Goal: Use online tool/utility: Utilize a website feature to perform a specific function

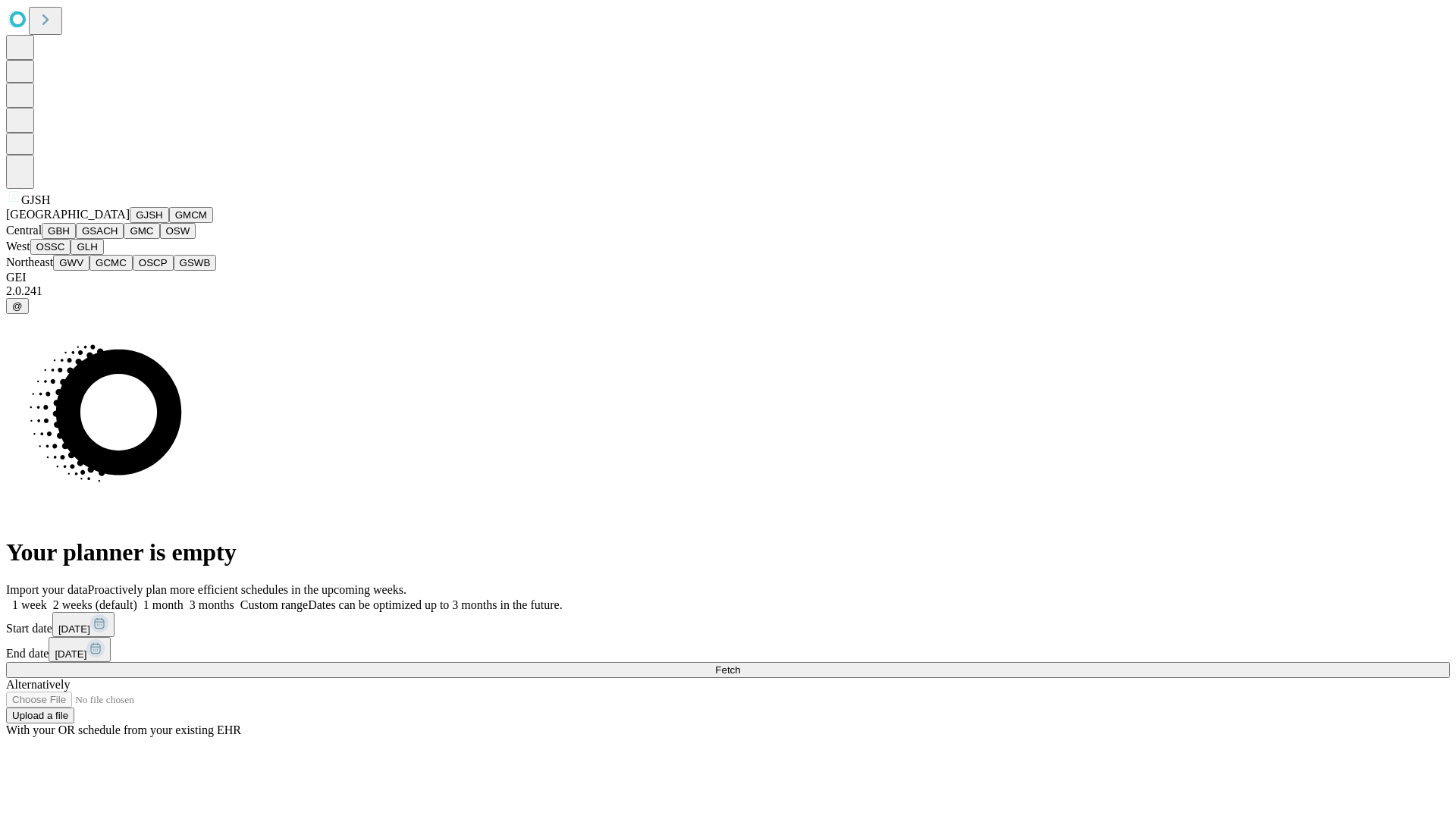
click at [129, 223] on button "GJSH" at bounding box center [149, 215] width 39 height 16
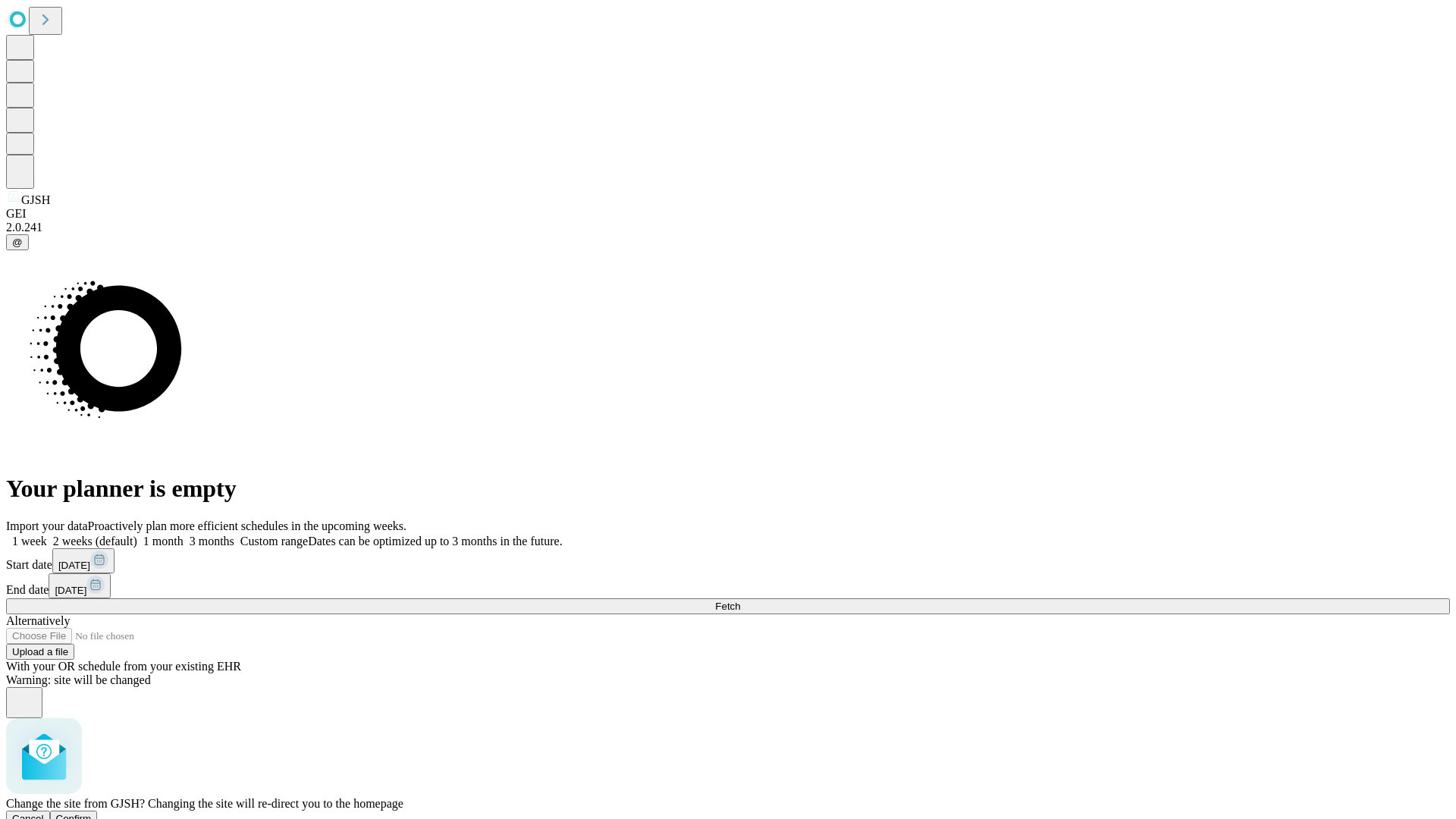
click at [92, 814] on span "Confirm" at bounding box center [74, 819] width 36 height 12
click at [47, 535] on label "1 week" at bounding box center [27, 541] width 41 height 13
click at [740, 601] on span "Fetch" at bounding box center [728, 606] width 25 height 12
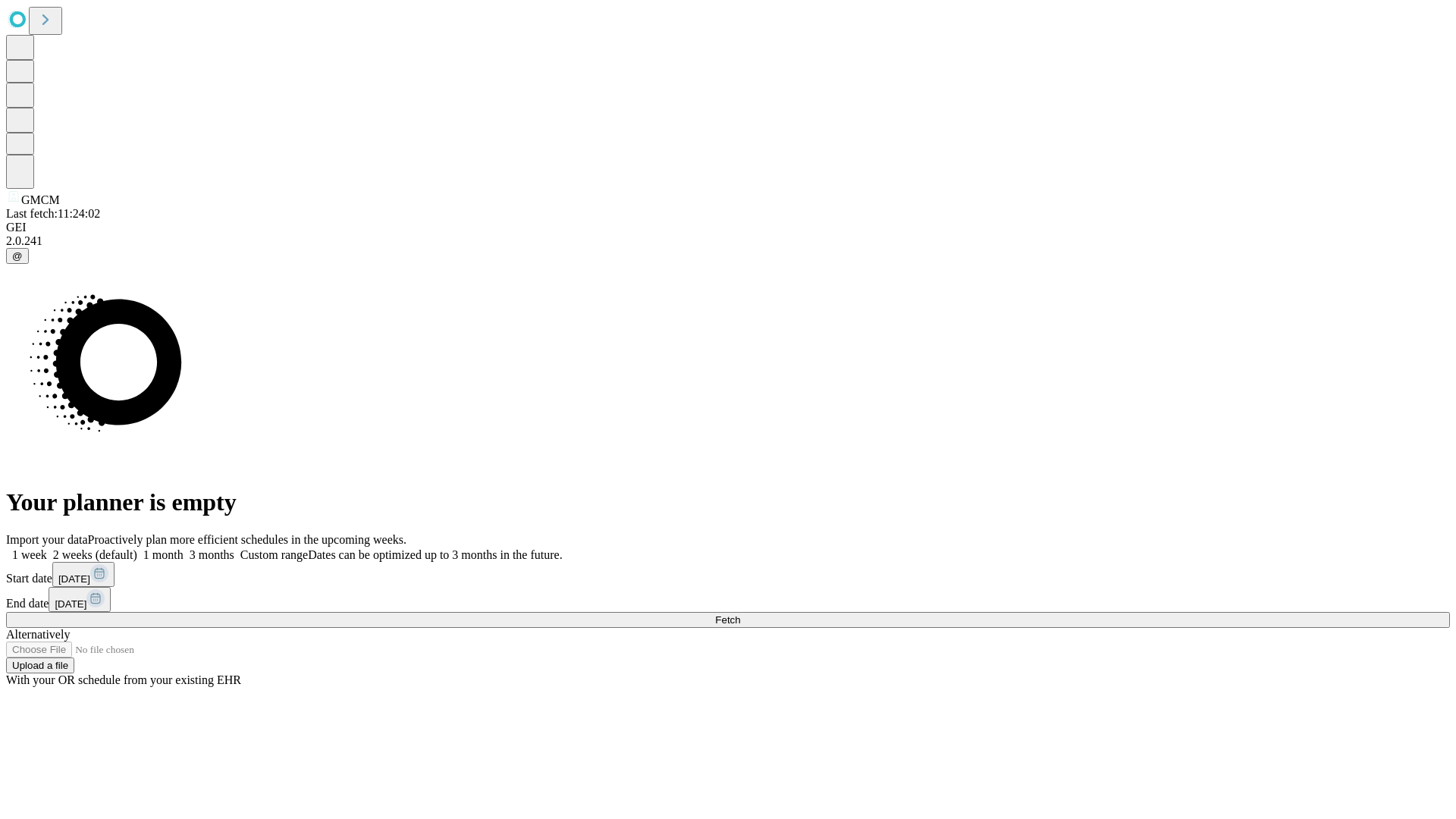
click at [47, 548] on label "1 week" at bounding box center [27, 555] width 41 height 13
click at [740, 614] on span "Fetch" at bounding box center [728, 620] width 25 height 12
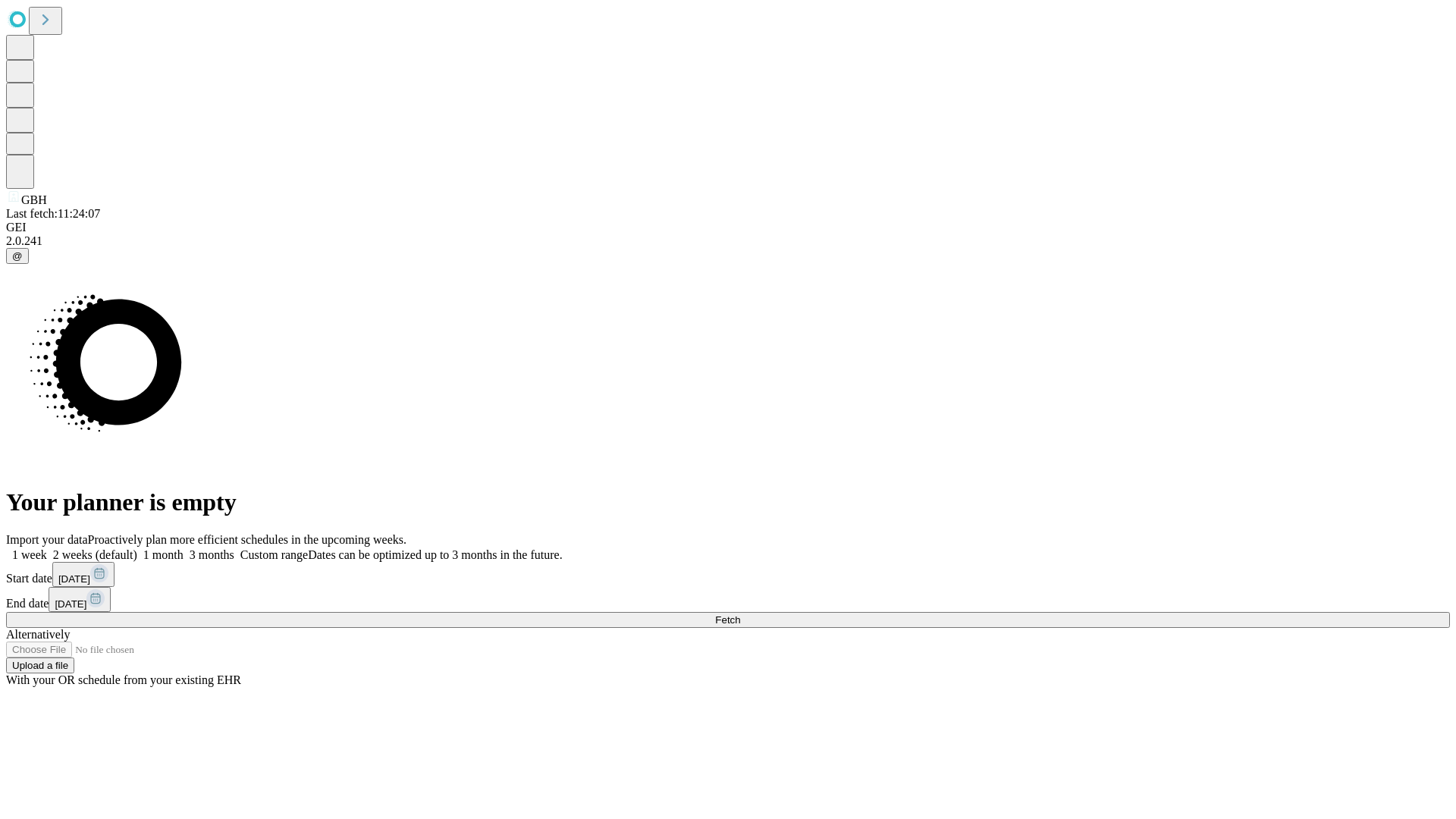
click at [47, 548] on label "1 week" at bounding box center [27, 555] width 41 height 13
click at [740, 614] on span "Fetch" at bounding box center [728, 620] width 25 height 12
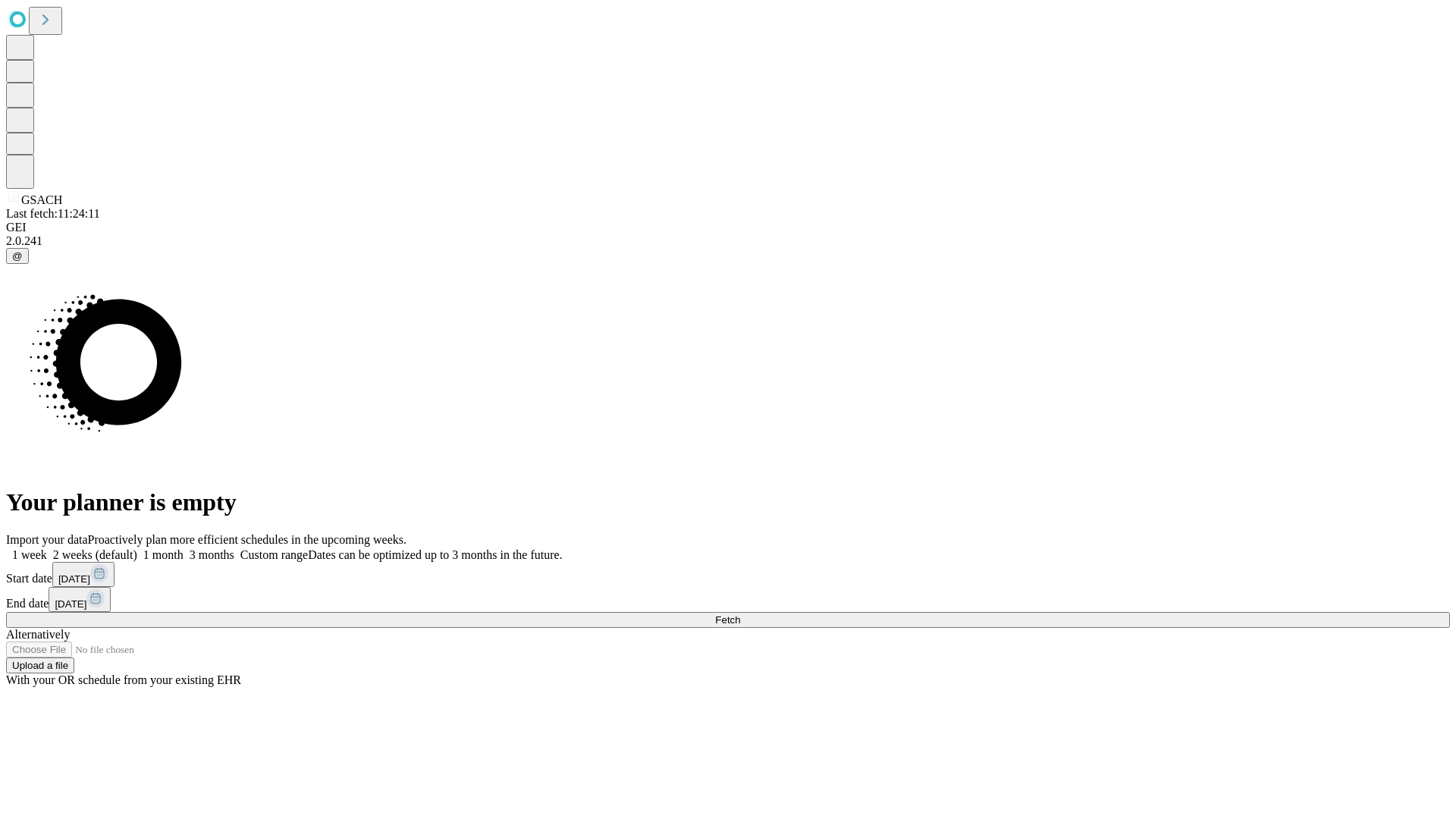
click at [47, 548] on label "1 week" at bounding box center [27, 555] width 41 height 13
click at [740, 614] on span "Fetch" at bounding box center [728, 620] width 25 height 12
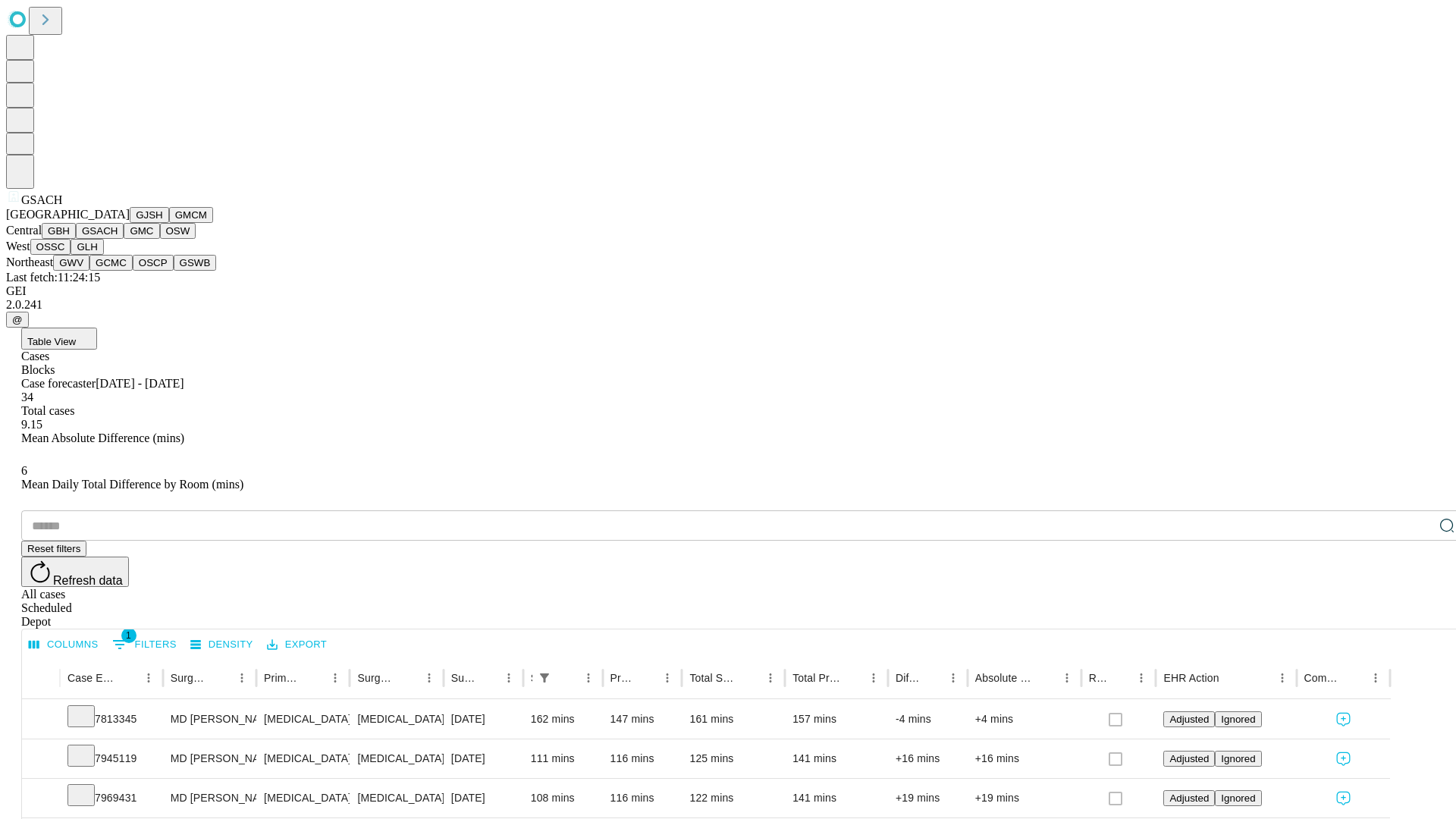
click at [123, 239] on button "GMC" at bounding box center [141, 231] width 36 height 16
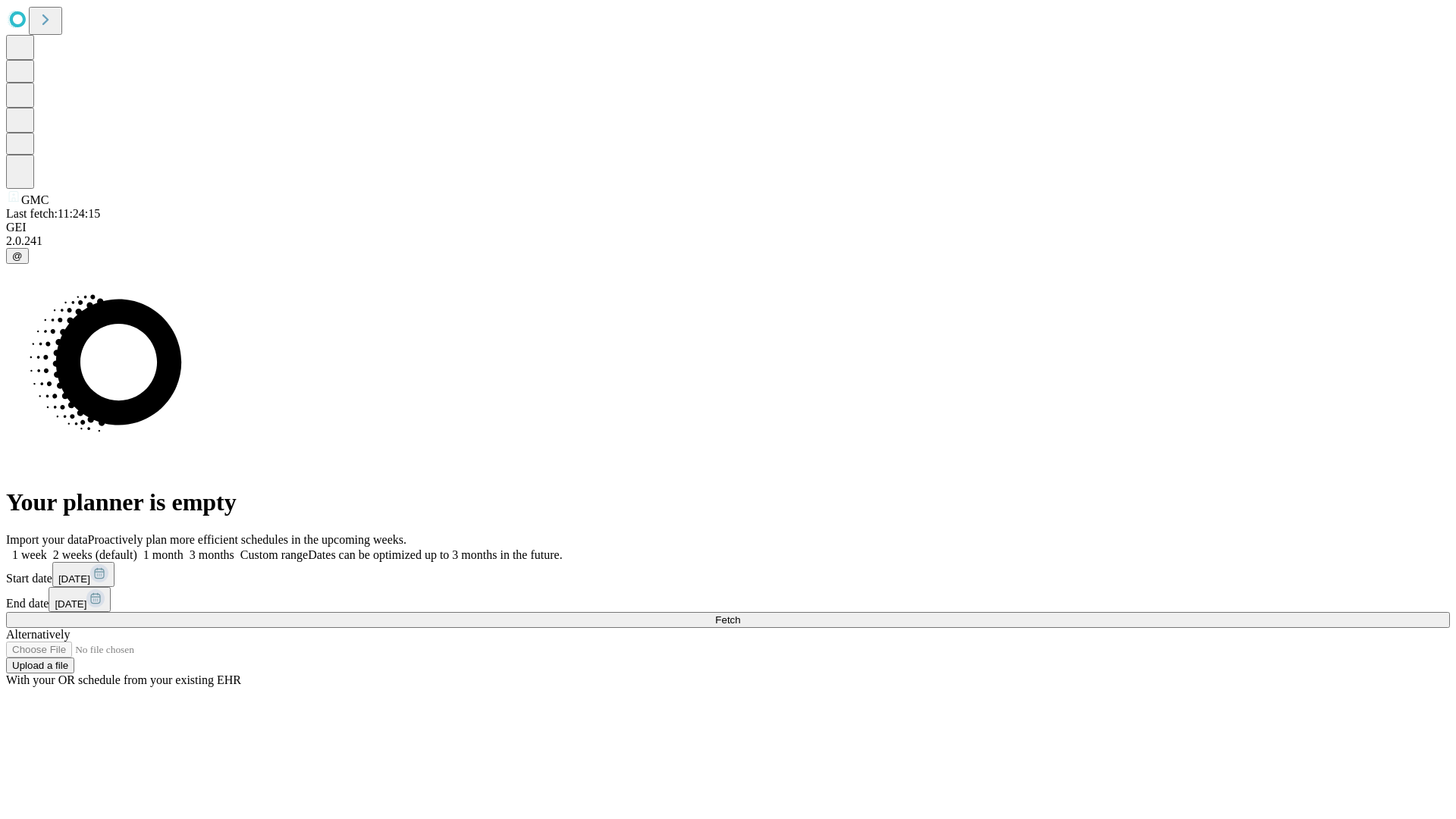
click at [47, 548] on label "1 week" at bounding box center [27, 555] width 41 height 13
click at [740, 614] on span "Fetch" at bounding box center [728, 620] width 25 height 12
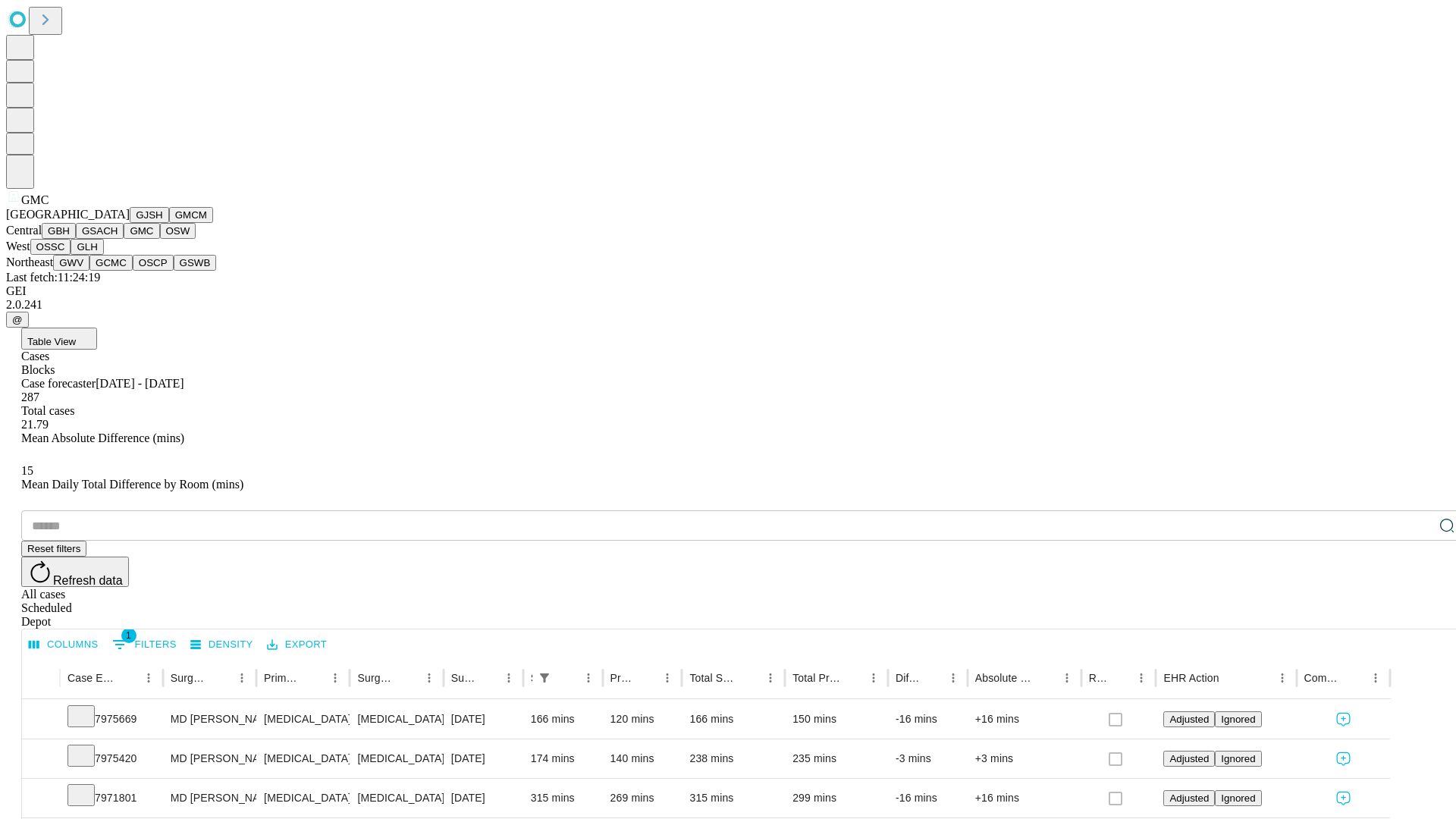
click at [160, 239] on button "OSW" at bounding box center [178, 231] width 37 height 16
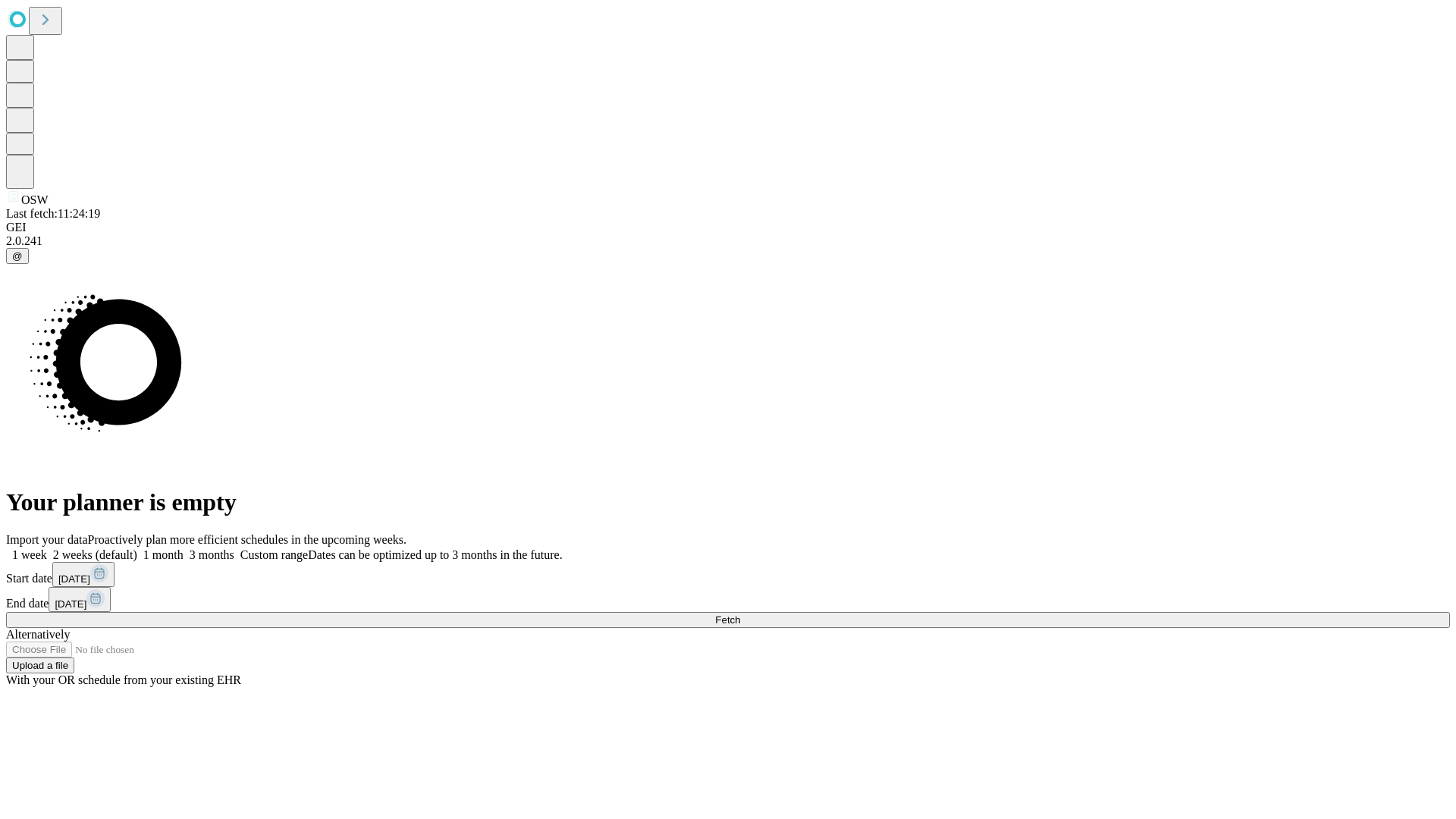
click at [47, 548] on label "1 week" at bounding box center [27, 555] width 41 height 13
click at [740, 614] on span "Fetch" at bounding box center [728, 620] width 25 height 12
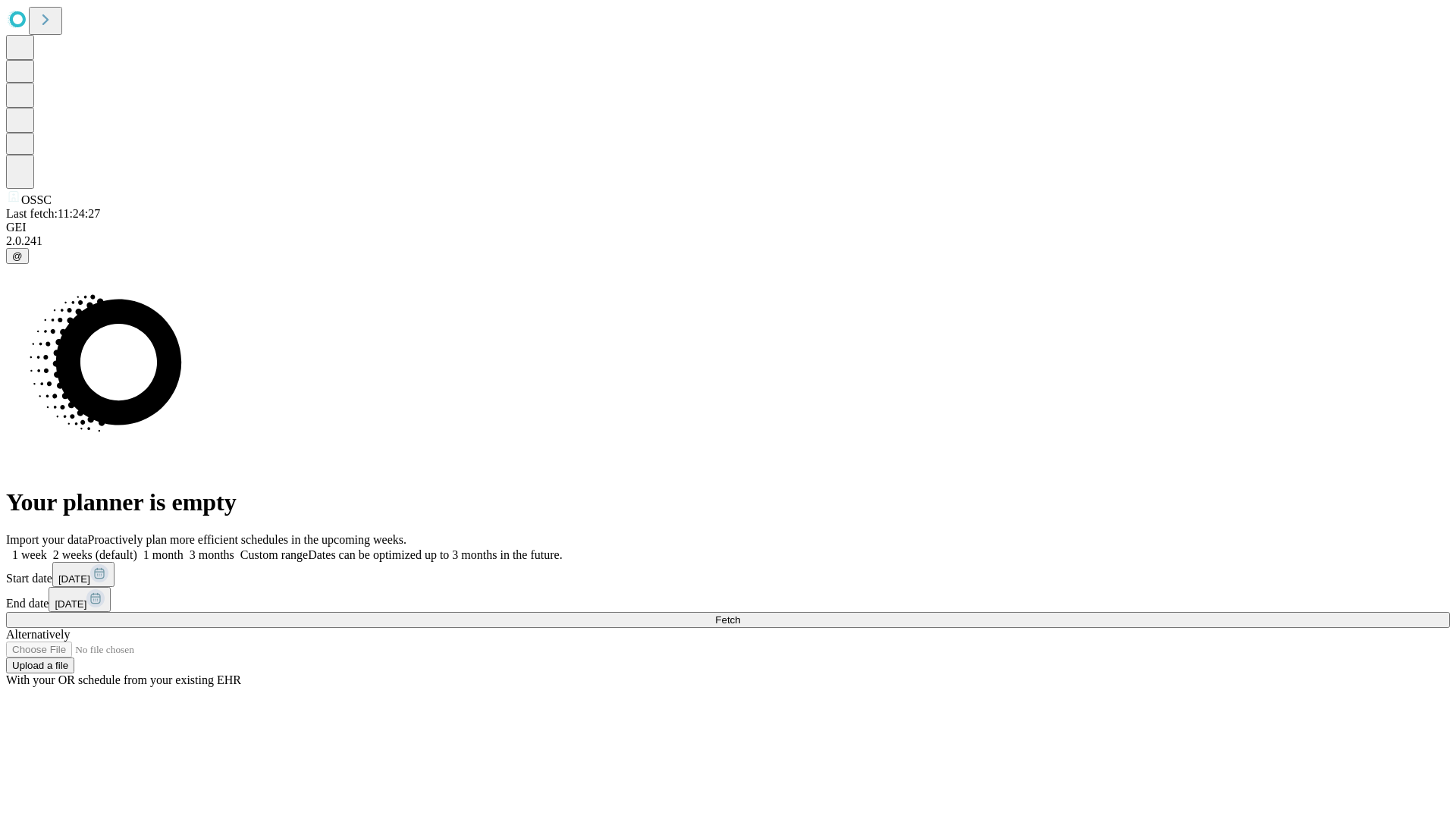
click at [47, 548] on label "1 week" at bounding box center [27, 555] width 41 height 13
click at [740, 614] on span "Fetch" at bounding box center [728, 620] width 25 height 12
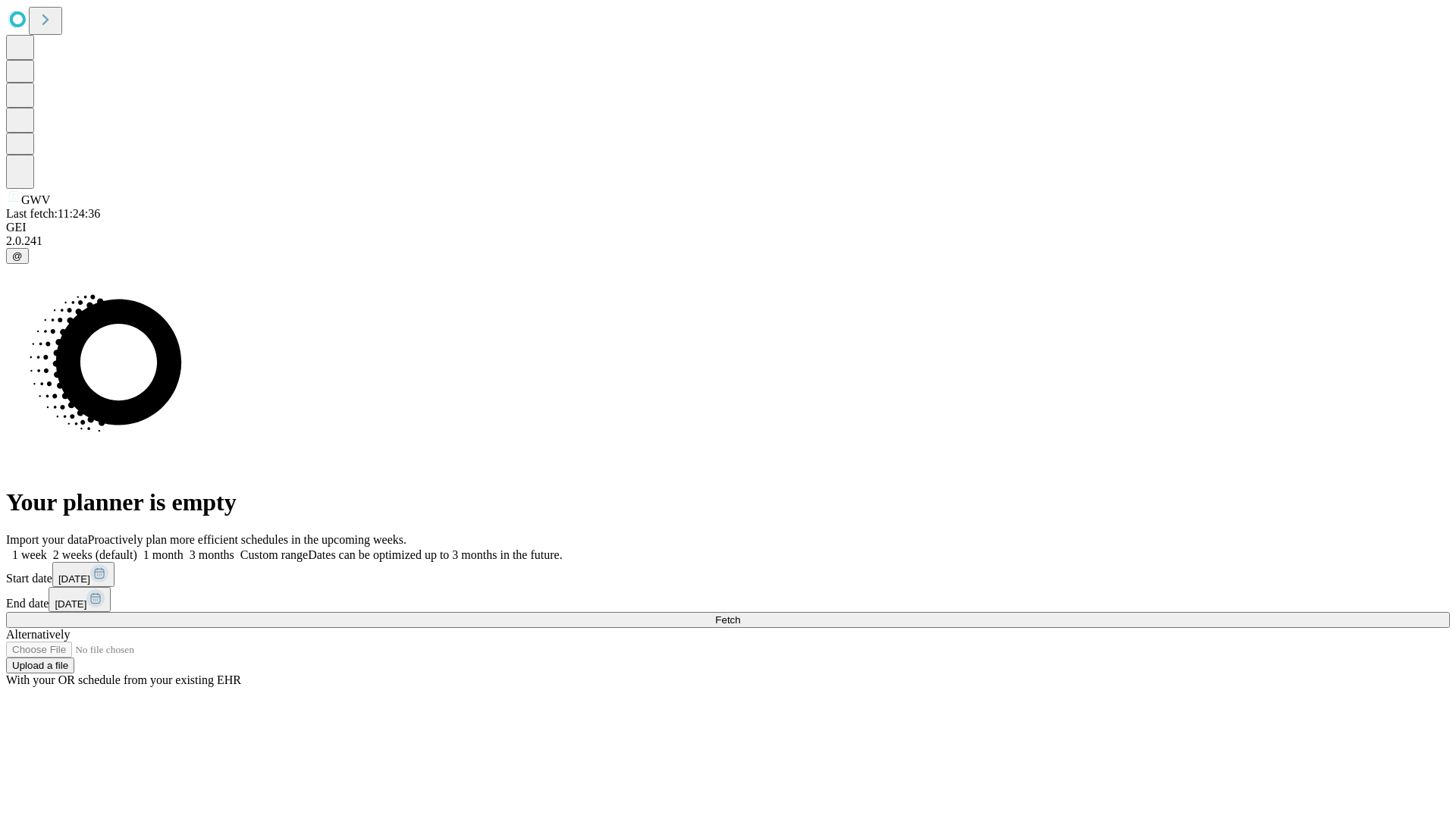
click at [47, 548] on label "1 week" at bounding box center [27, 555] width 41 height 13
click at [740, 614] on span "Fetch" at bounding box center [728, 620] width 25 height 12
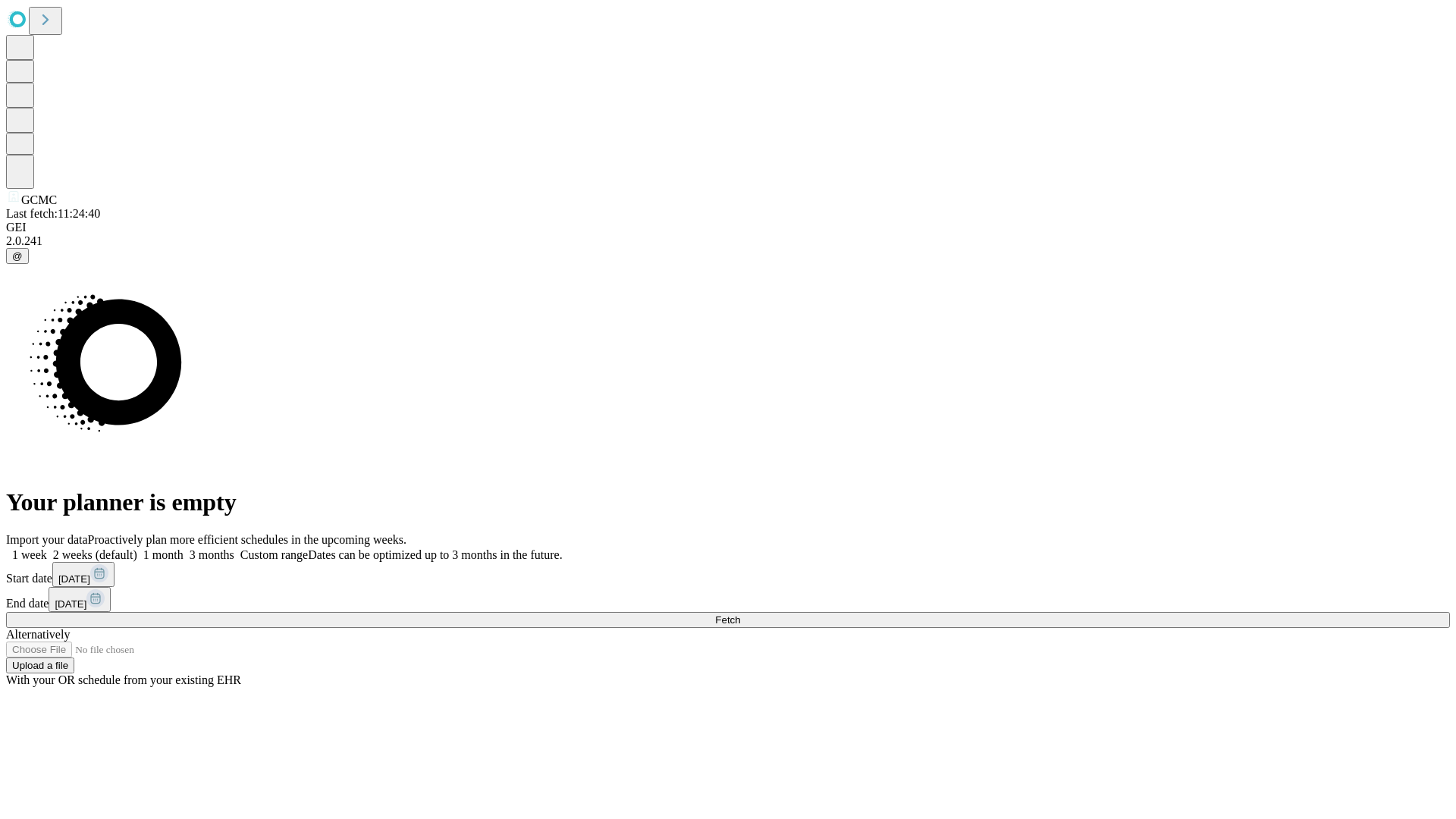
click at [740, 614] on span "Fetch" at bounding box center [728, 620] width 25 height 12
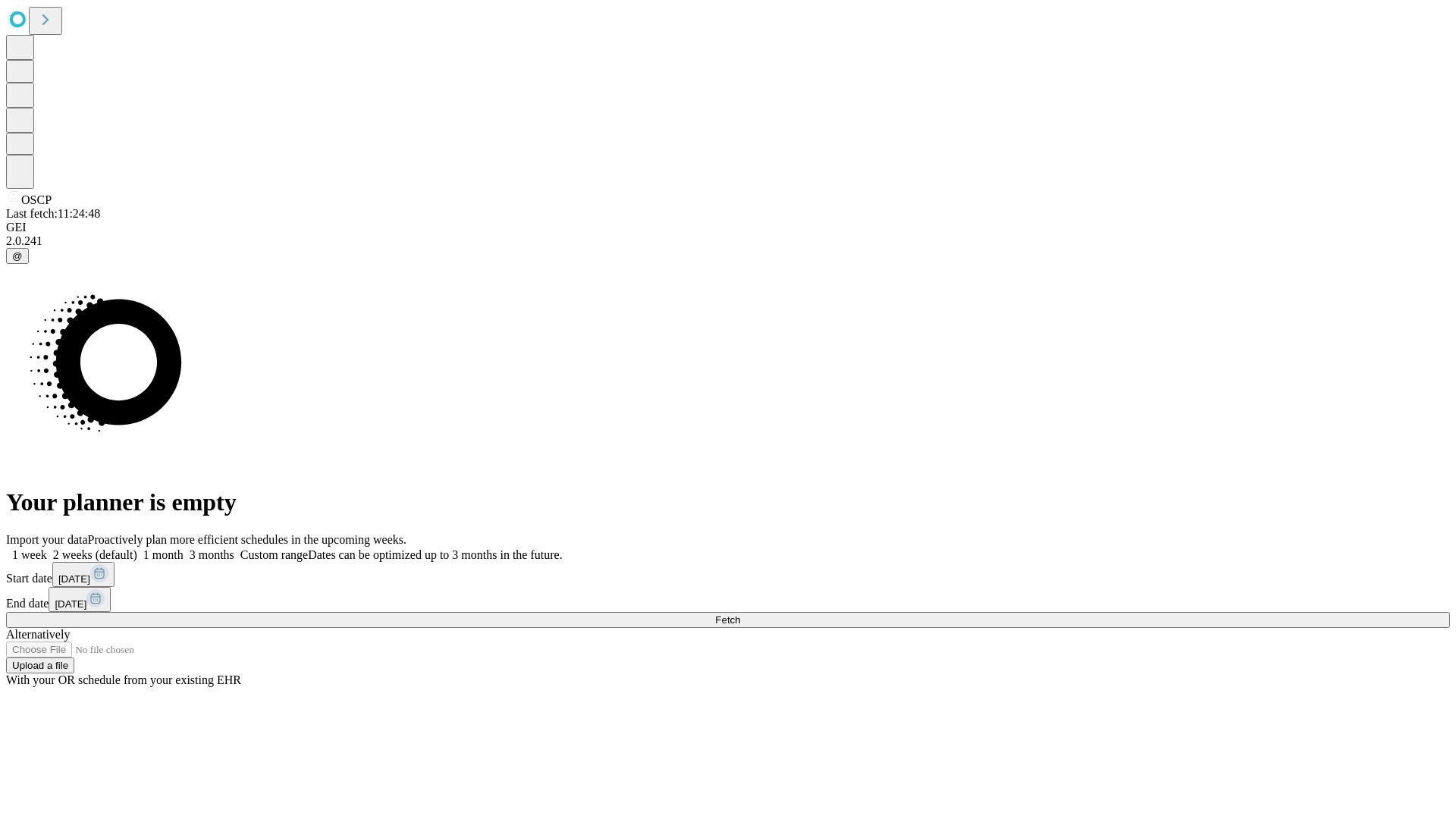
click at [740, 614] on span "Fetch" at bounding box center [728, 620] width 25 height 12
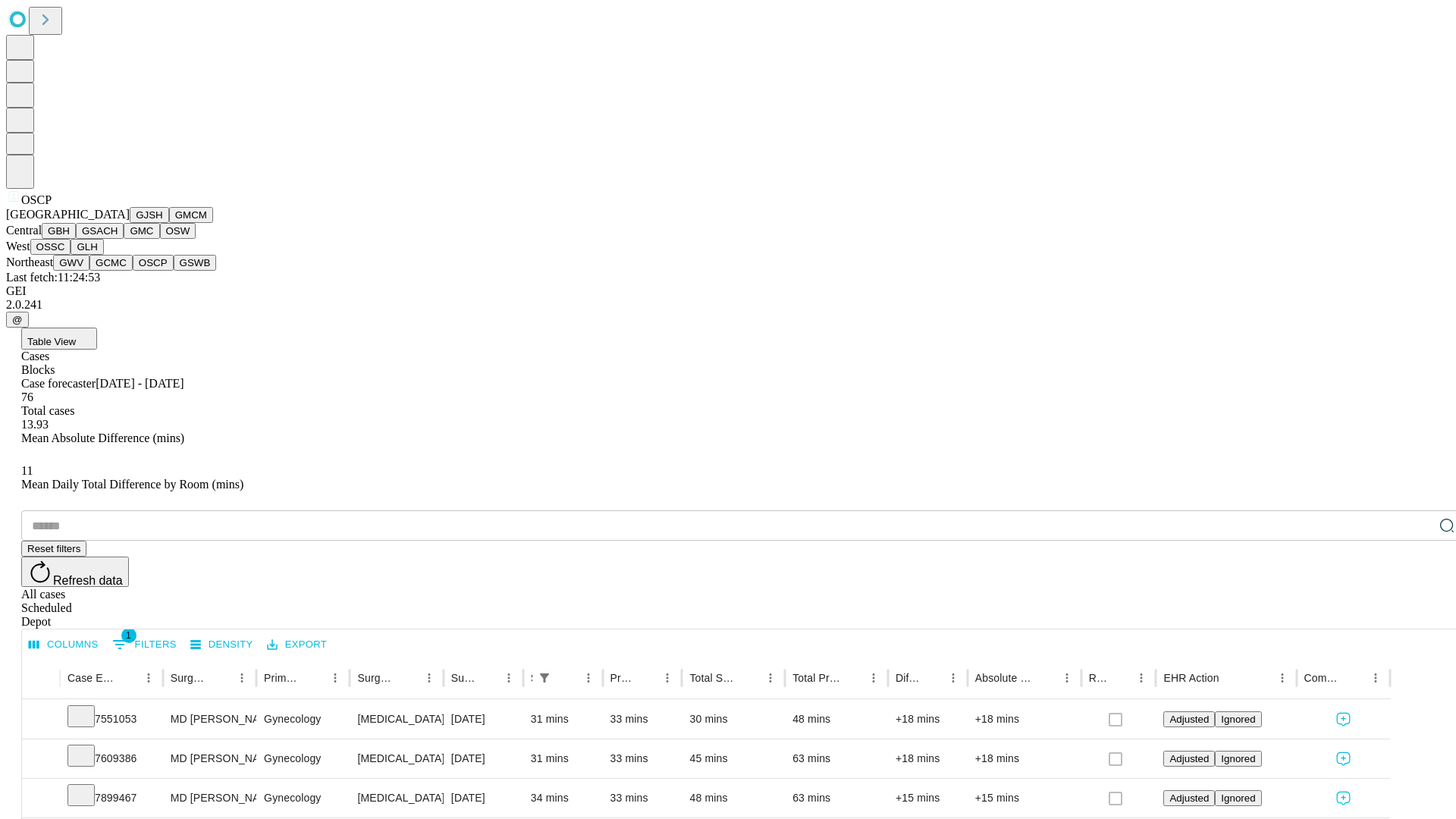
click at [174, 271] on button "GSWB" at bounding box center [196, 263] width 43 height 16
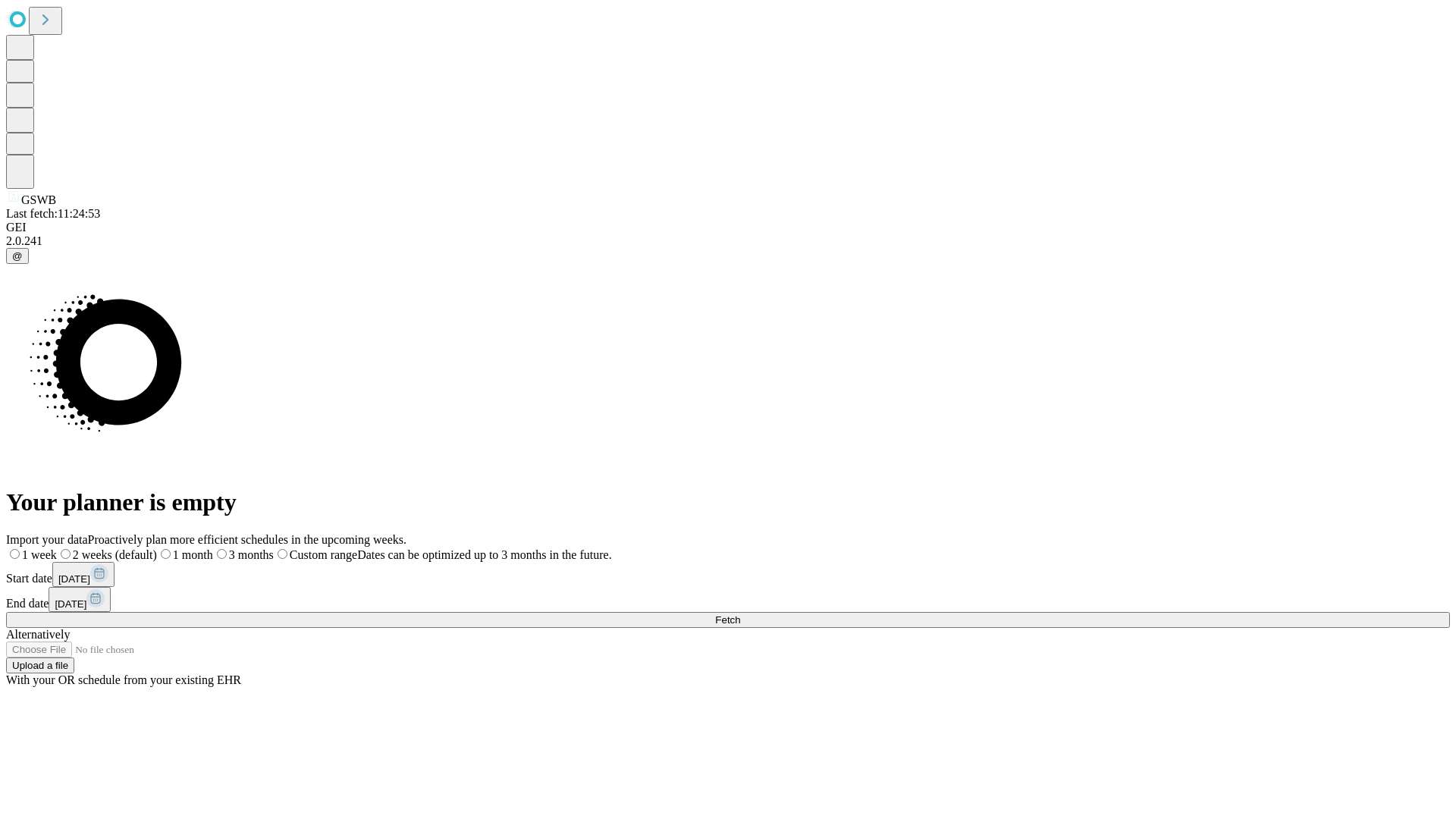
click at [740, 614] on span "Fetch" at bounding box center [728, 620] width 25 height 12
